Goal: Use online tool/utility: Utilize a website feature to perform a specific function

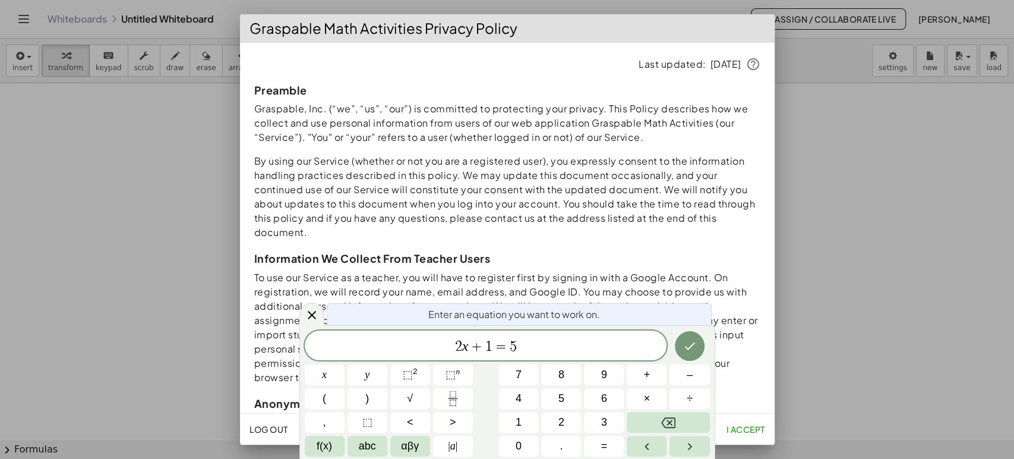
drag, startPoint x: 312, startPoint y: 313, endPoint x: 327, endPoint y: 303, distance: 18.5
click at [312, 313] on icon at bounding box center [312, 315] width 14 height 14
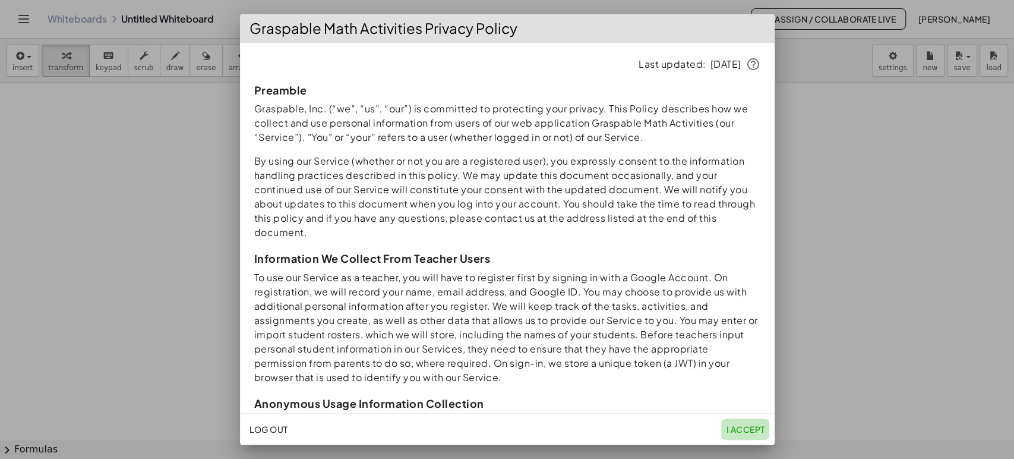
click at [743, 428] on span "I accept" at bounding box center [745, 429] width 39 height 11
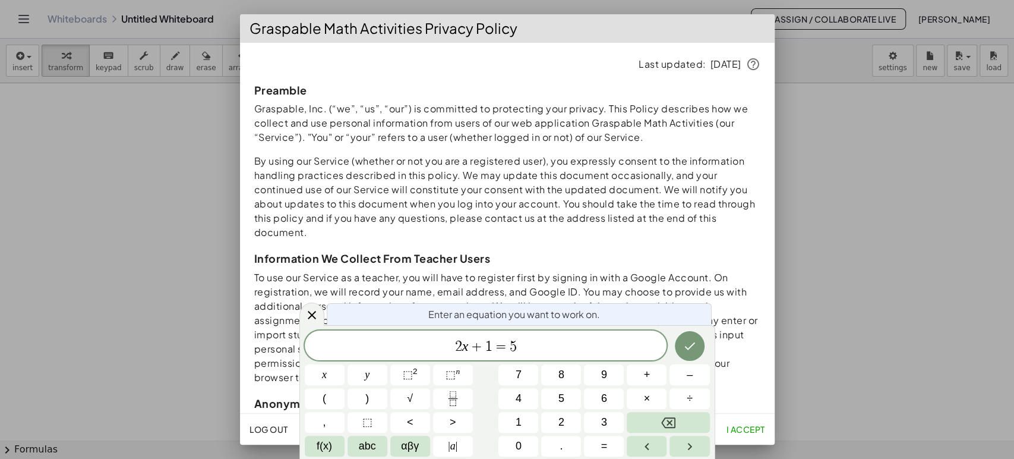
click at [753, 425] on span "I accept" at bounding box center [745, 429] width 39 height 11
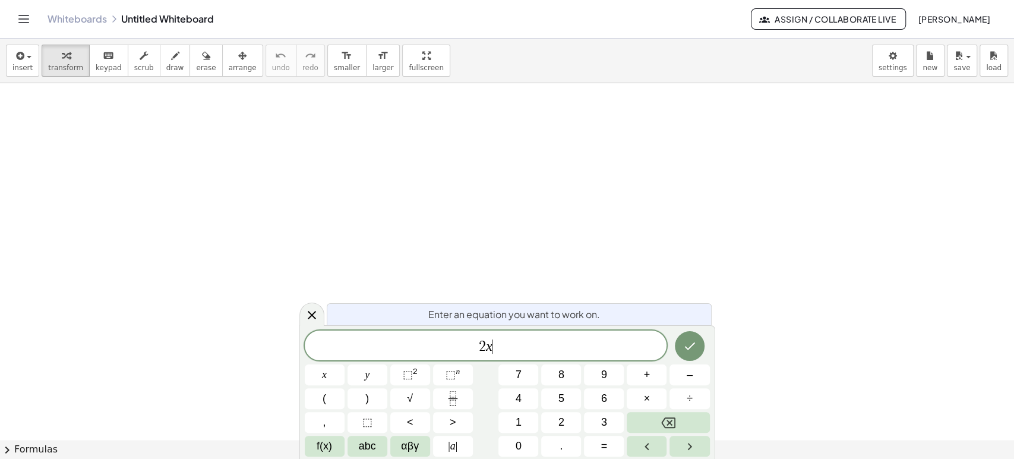
click at [541, 342] on span "2 x ​" at bounding box center [486, 346] width 362 height 17
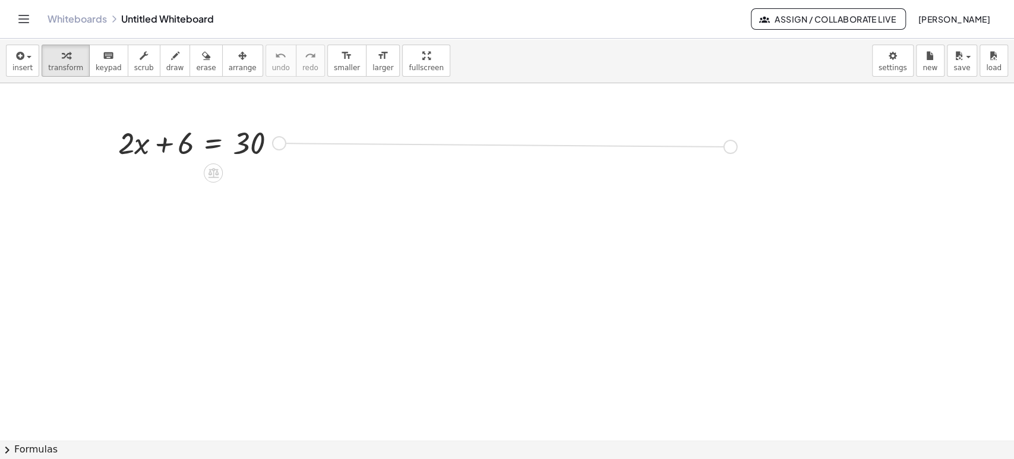
drag, startPoint x: 280, startPoint y: 140, endPoint x: 735, endPoint y: 143, distance: 454.6
click at [895, 65] on body "Graspable Math Activities Get Started Activity Bank Assigned Work Classes White…" at bounding box center [507, 229] width 1014 height 459
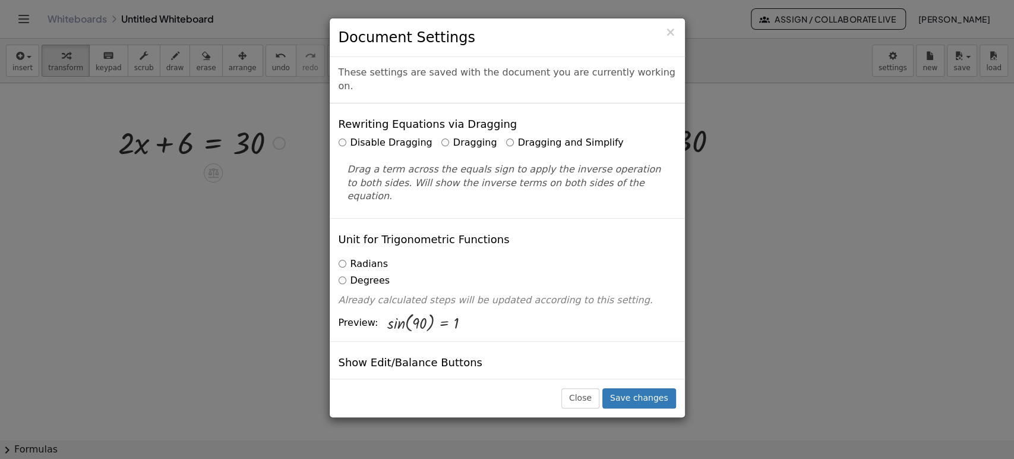
click at [496, 137] on div "Disable Dragging Dragging Dragging and Simplify Drag a term across the equals s…" at bounding box center [507, 169] width 337 height 67
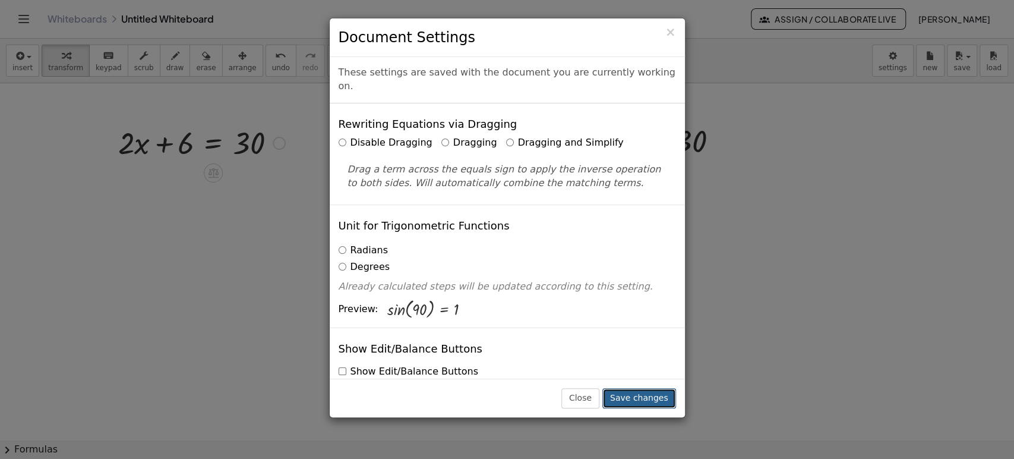
click at [645, 392] on button "Save changes" at bounding box center [639, 398] width 74 height 20
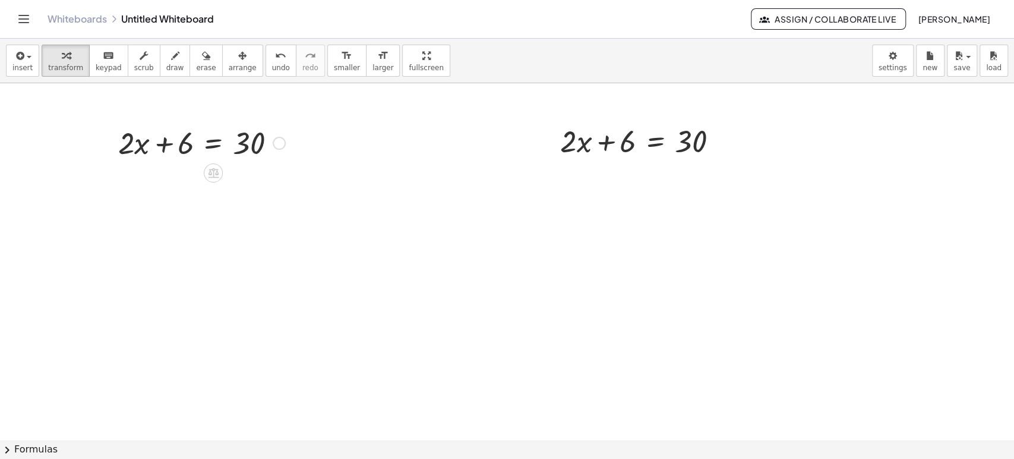
click at [214, 145] on div at bounding box center [201, 142] width 179 height 40
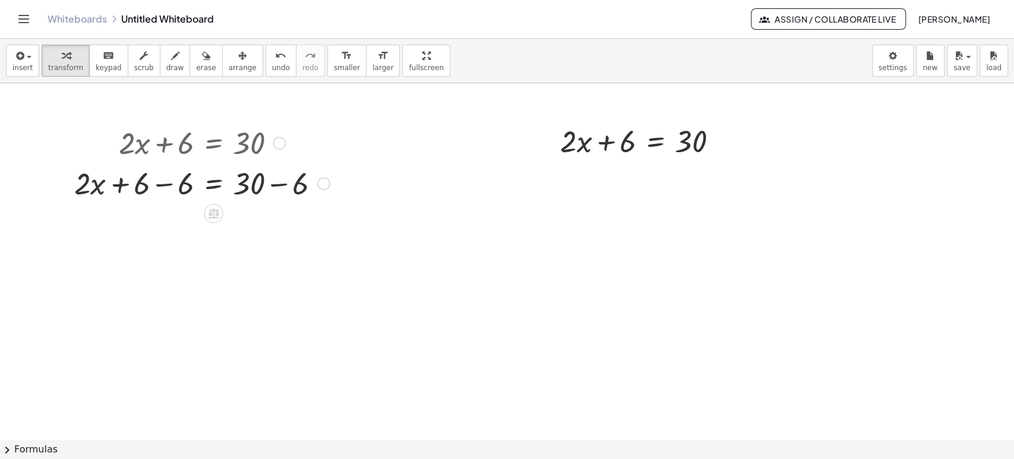
drag, startPoint x: 165, startPoint y: 181, endPoint x: 159, endPoint y: 236, distance: 56.2
click at [164, 182] on div at bounding box center [201, 182] width 267 height 40
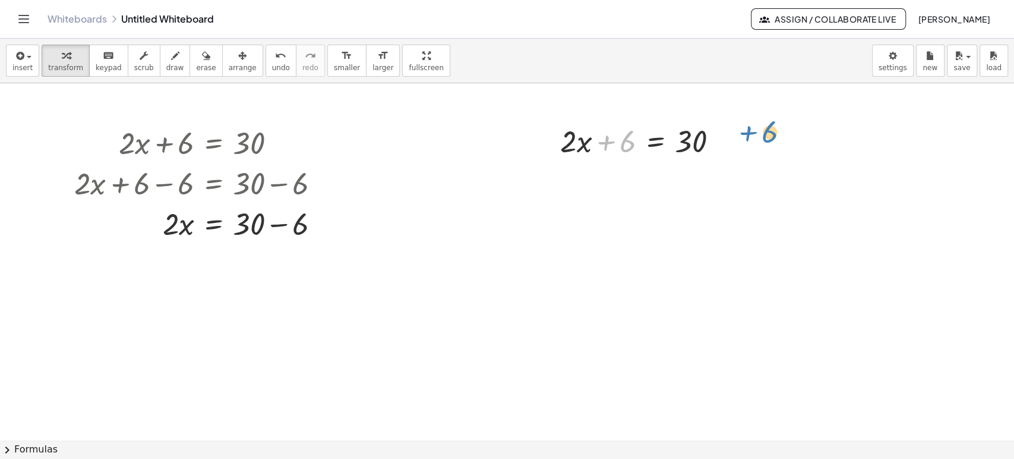
drag, startPoint x: 624, startPoint y: 146, endPoint x: 767, endPoint y: 137, distance: 142.9
drag, startPoint x: 623, startPoint y: 140, endPoint x: 752, endPoint y: 140, distance: 128.9
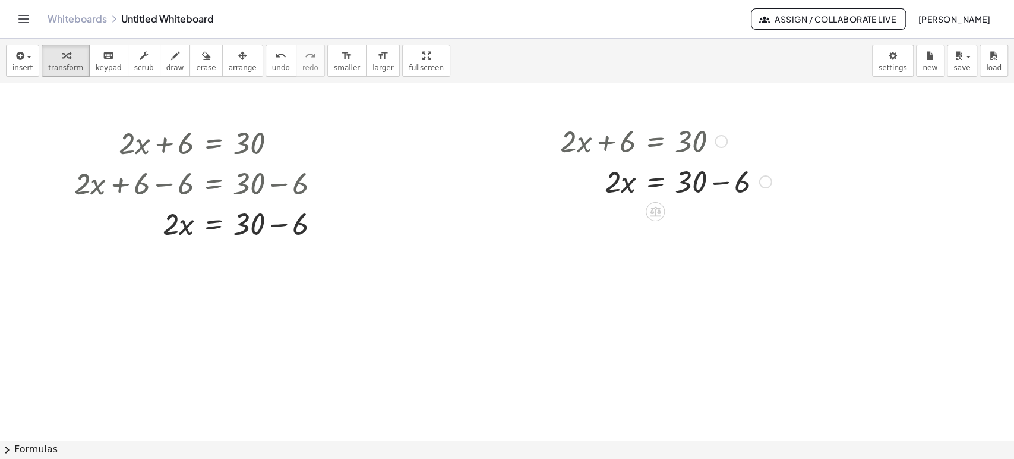
click at [731, 187] on div at bounding box center [665, 180] width 223 height 40
drag, startPoint x: 608, startPoint y: 224, endPoint x: 692, endPoint y: 253, distance: 88.1
click at [291, 229] on div at bounding box center [201, 223] width 267 height 40
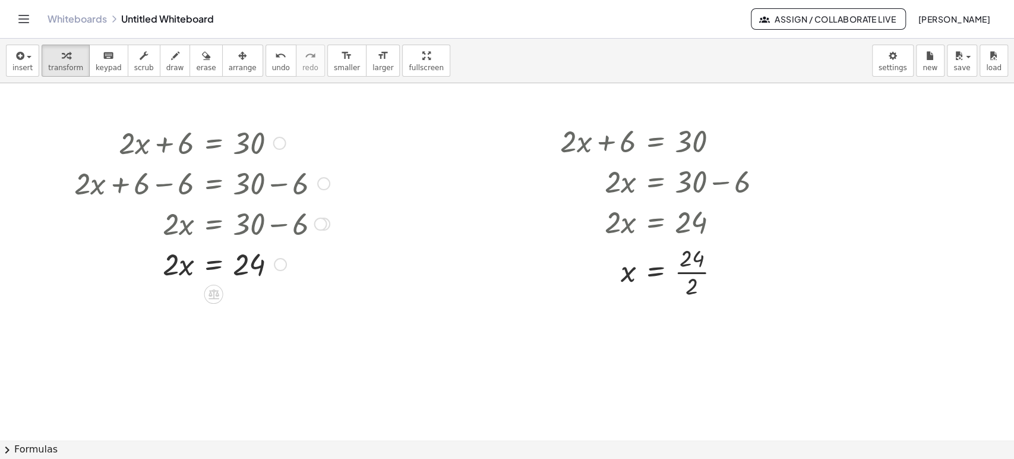
click at [214, 266] on div at bounding box center [201, 263] width 267 height 40
drag, startPoint x: 173, startPoint y: 330, endPoint x: 169, endPoint y: 309, distance: 21.1
